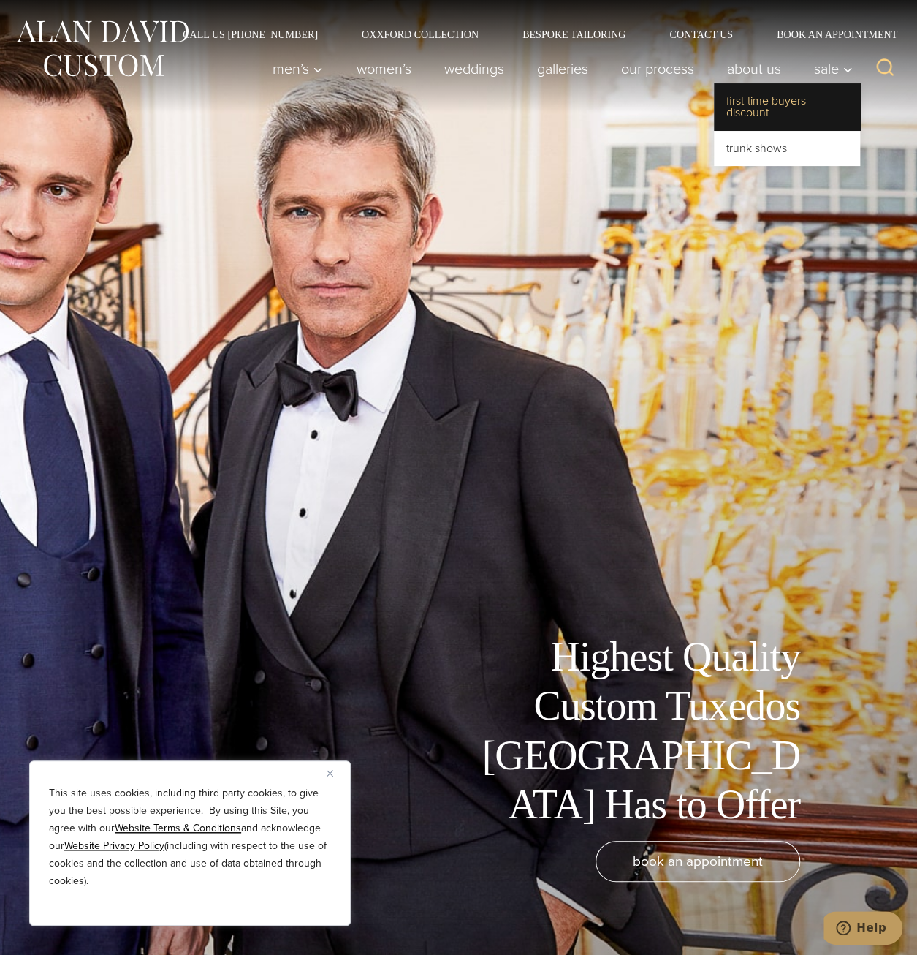
click at [787, 105] on link "First-Time Buyers Discount" at bounding box center [787, 106] width 146 height 47
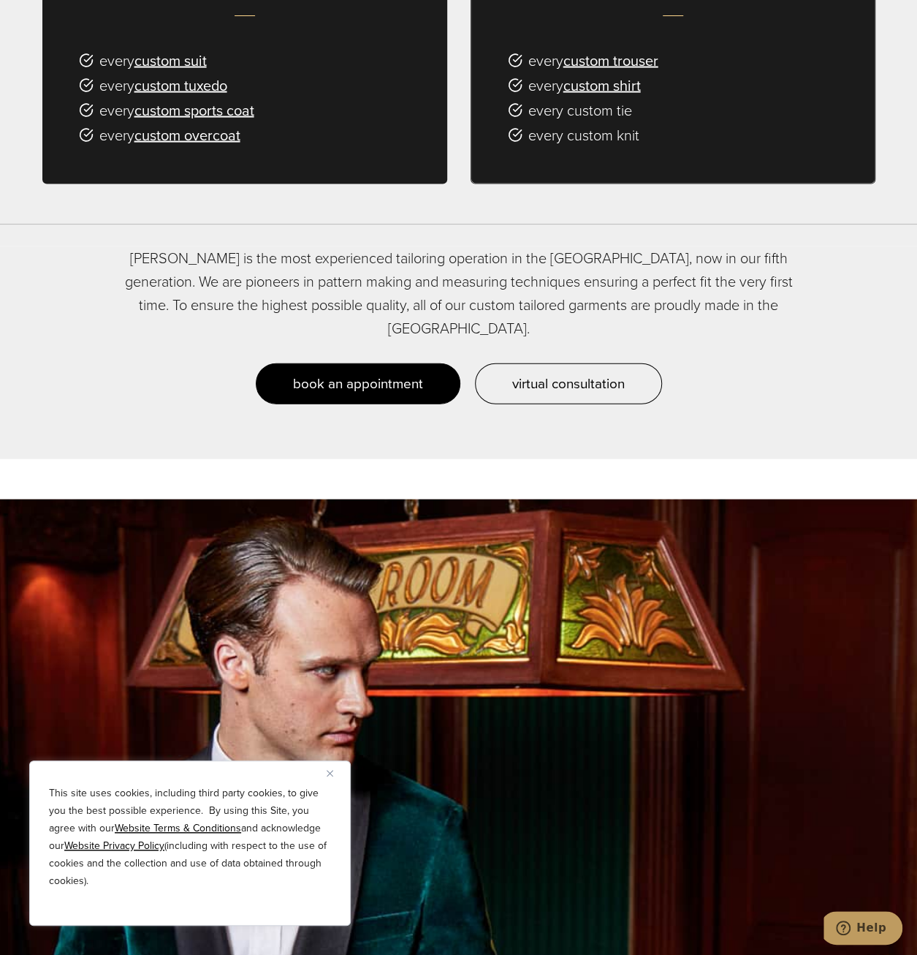
scroll to position [1462, 0]
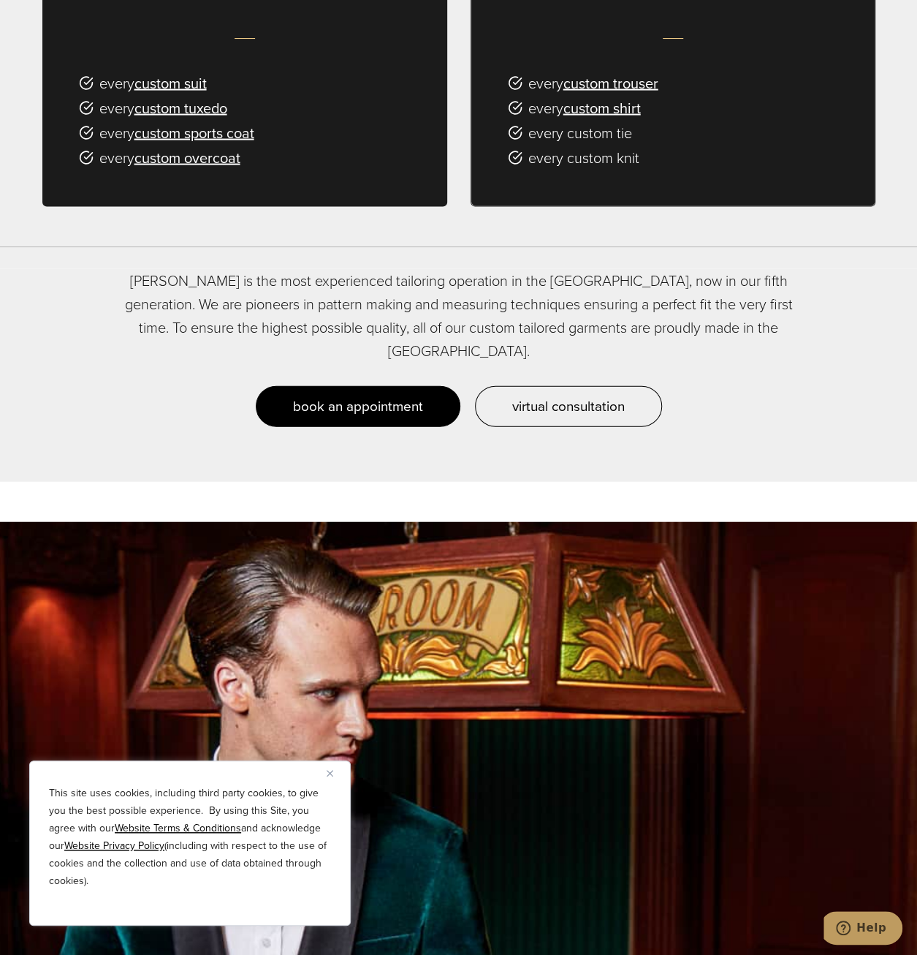
click at [365, 395] on span "book an appointment" at bounding box center [358, 405] width 130 height 21
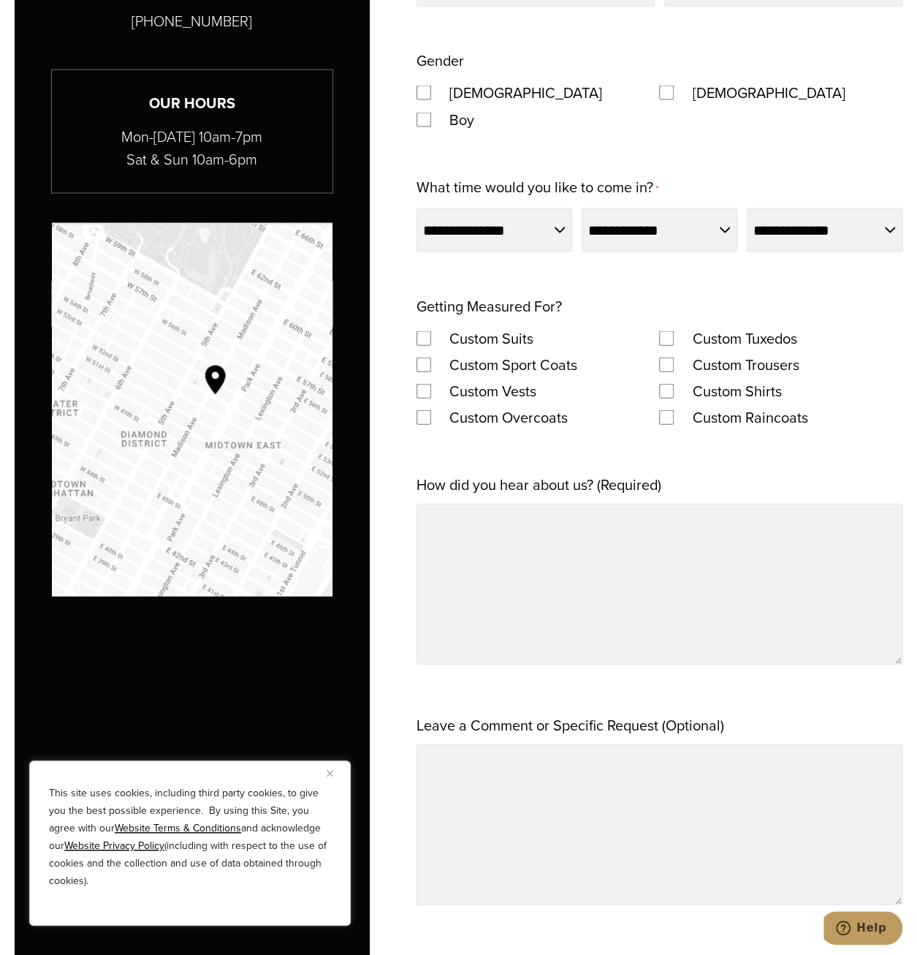
scroll to position [1389, 0]
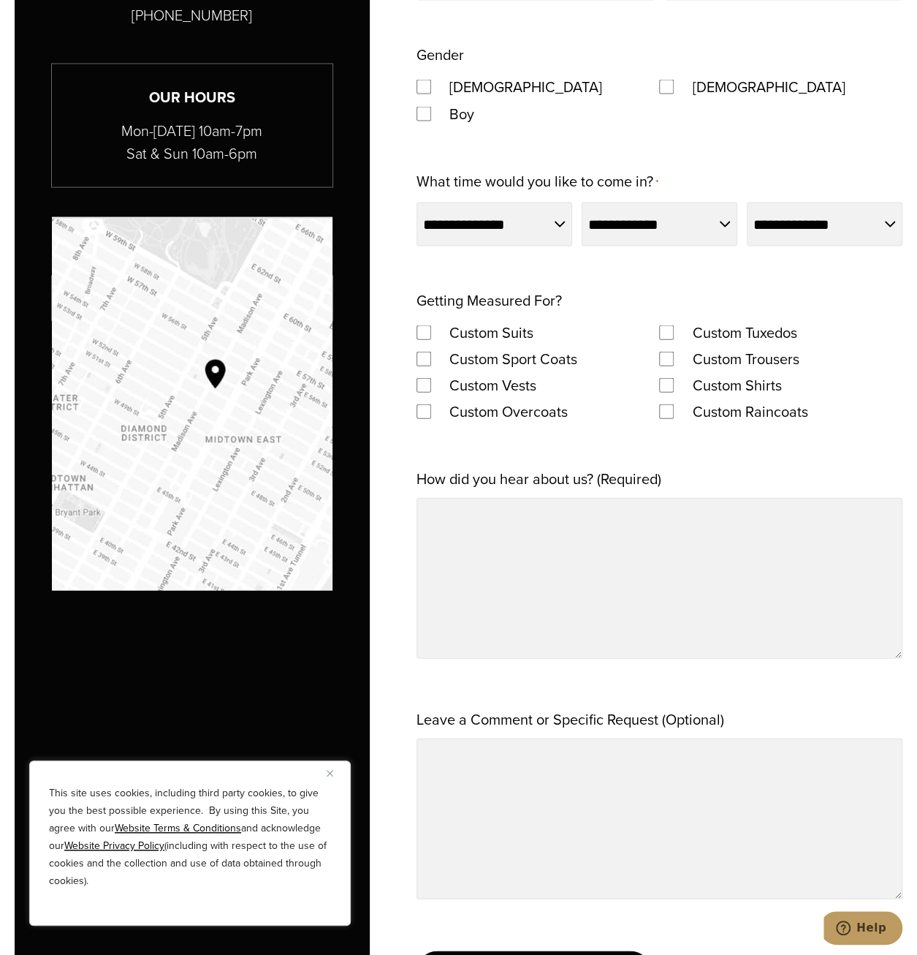
click at [732, 327] on label "Custom Tuxedos" at bounding box center [745, 332] width 134 height 26
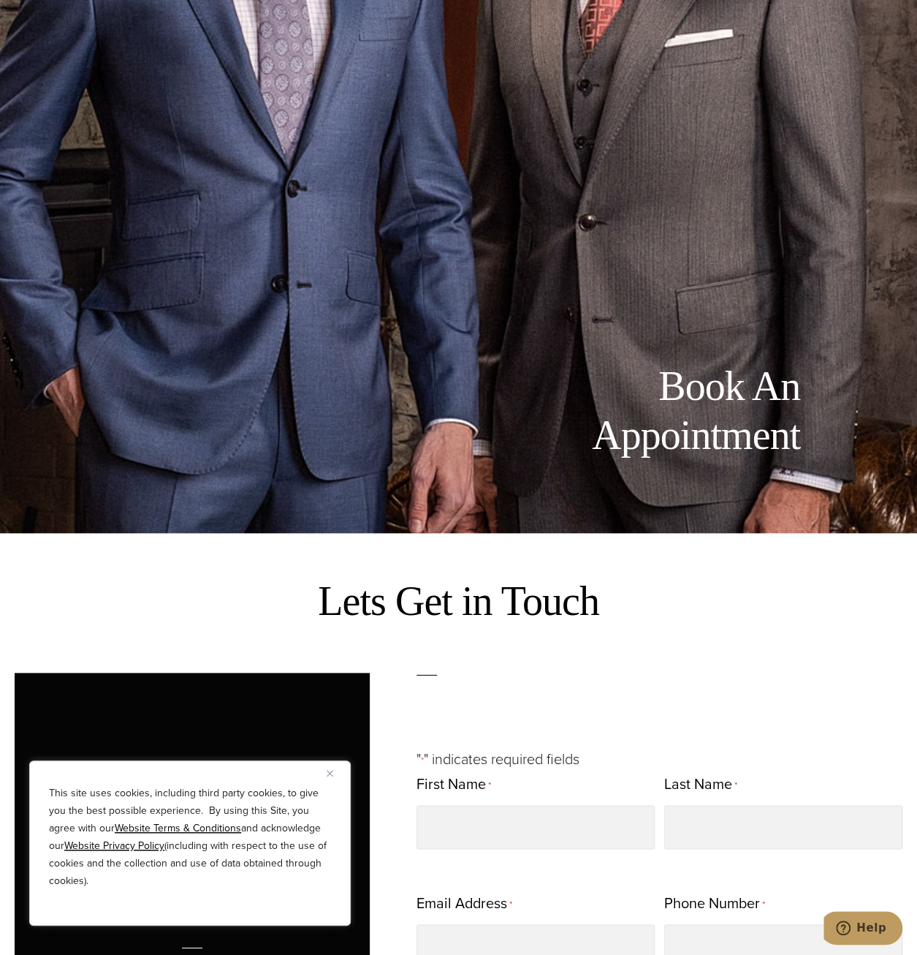
scroll to position [146, 0]
